Goal: Information Seeking & Learning: Learn about a topic

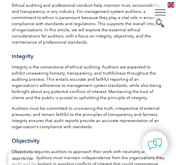
scroll to position [210, 0]
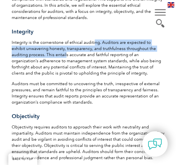
drag, startPoint x: 94, startPoint y: 58, endPoint x: 47, endPoint y: 75, distance: 49.3
click at [47, 75] on p "Integrity is the cornerstone of ethical auditing. Auditors are expected to exhi…" at bounding box center [88, 57] width 153 height 37
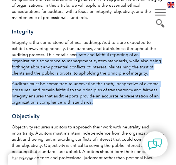
drag, startPoint x: 57, startPoint y: 76, endPoint x: 101, endPoint y: 148, distance: 84.2
click at [101, 148] on div "Ethical auditing and professional conduct help maintain trust, accountability, …" at bounding box center [88, 149] width 153 height 343
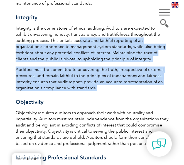
scroll to position [225, 0]
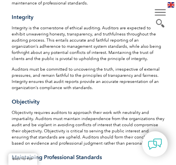
click at [76, 140] on div "Ethical auditing and professional conduct help maintain trust, accountability, …" at bounding box center [88, 134] width 153 height 343
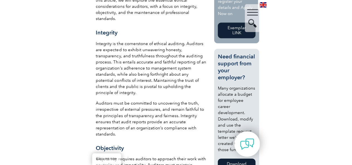
scroll to position [235, 0]
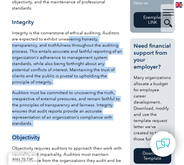
drag, startPoint x: 68, startPoint y: 34, endPoint x: 102, endPoint y: 120, distance: 92.4
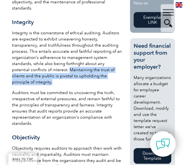
drag, startPoint x: 50, startPoint y: 63, endPoint x: 60, endPoint y: 74, distance: 14.2
click at [60, 74] on p "Integrity is the cornerstone of ethical auditing. Auditors are expected to exhi…" at bounding box center [67, 57] width 110 height 55
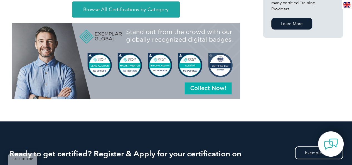
scroll to position [467, 0]
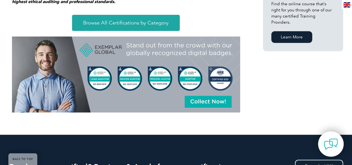
click at [144, 20] on span "Browse All Certifications by Category" at bounding box center [125, 22] width 85 height 5
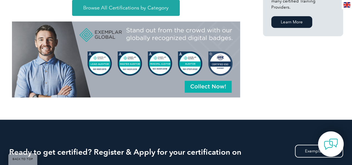
scroll to position [493, 0]
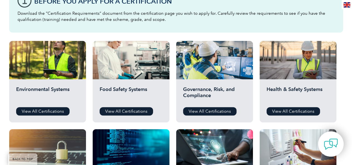
scroll to position [65, 0]
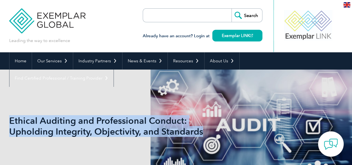
drag, startPoint x: 9, startPoint y: 121, endPoint x: 220, endPoint y: 130, distance: 211.0
click at [220, 130] on h1 "Ethical Auditing and Professional Conduct: Upholding Integrity, Objectivity, an…" at bounding box center [116, 126] width 214 height 22
copy h1 "Ethical Auditing and Professional Conduct: Upholding Integrity, Objectivity, an…"
